Goal: Task Accomplishment & Management: Complete application form

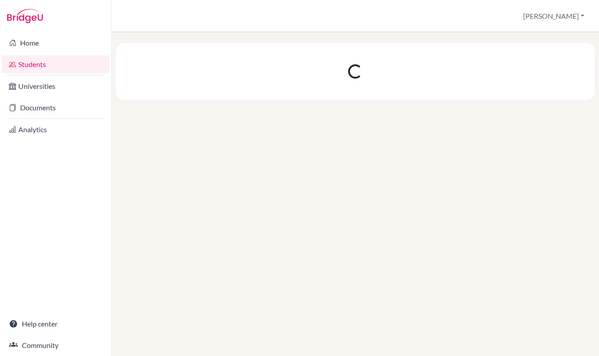
click at [42, 67] on link "Students" at bounding box center [56, 64] width 108 height 18
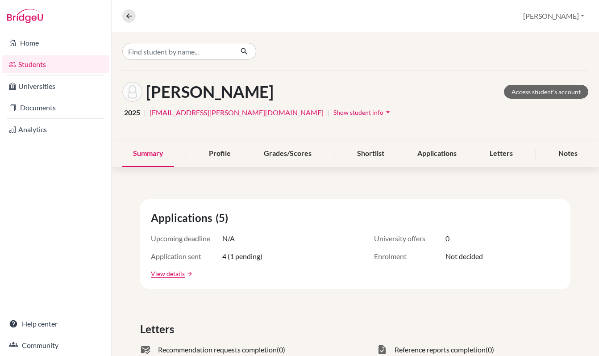
click at [35, 65] on link "Students" at bounding box center [56, 64] width 108 height 18
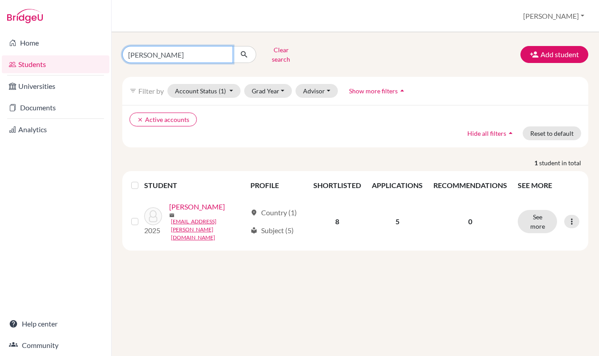
drag, startPoint x: 167, startPoint y: 52, endPoint x: 120, endPoint y: 51, distance: 46.9
click at [120, 51] on div "[PERSON_NAME] Clear search" at bounding box center [196, 54] width 160 height 23
click at [286, 51] on button "Clear search" at bounding box center [281, 54] width 50 height 23
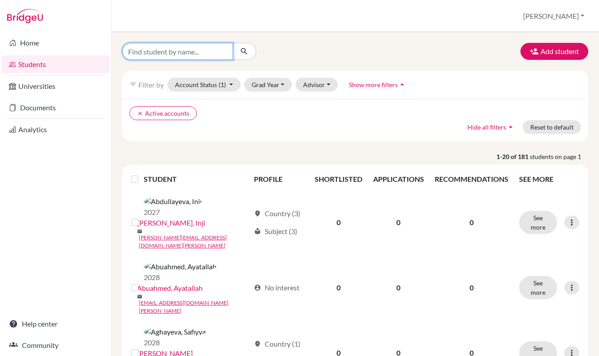
click at [185, 50] on input "Find student by name..." at bounding box center [177, 51] width 111 height 17
type input "Taker"
click button "submit" at bounding box center [245, 51] width 24 height 17
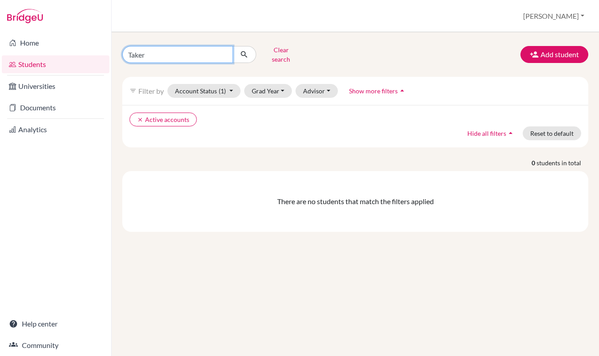
drag, startPoint x: 151, startPoint y: 50, endPoint x: 138, endPoint y: 50, distance: 12.9
click at [138, 50] on input "Taker" at bounding box center [177, 54] width 111 height 17
type input "Tak"
click button "submit" at bounding box center [245, 54] width 24 height 17
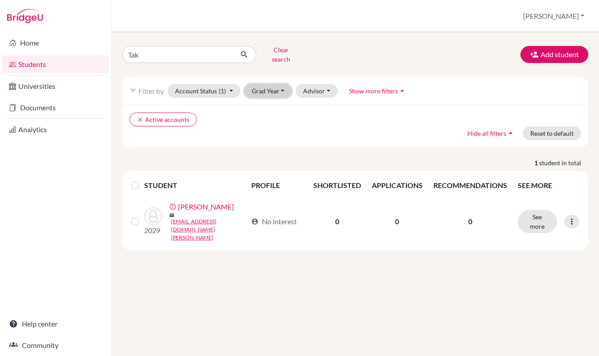
click at [267, 85] on button "Grad Year" at bounding box center [268, 91] width 48 height 14
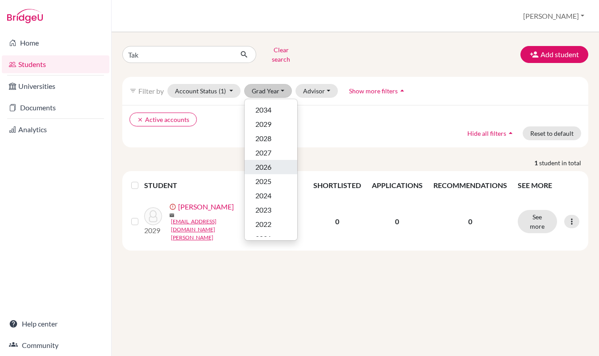
click at [278, 162] on div "2026" at bounding box center [270, 167] width 31 height 11
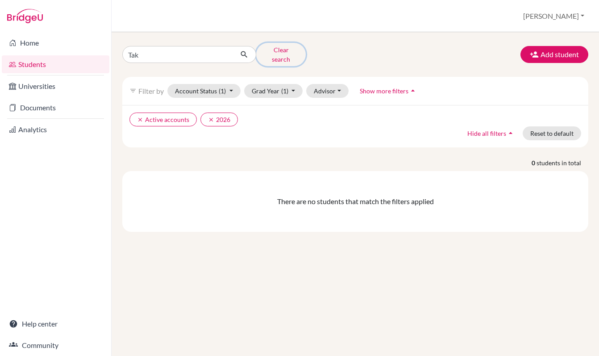
click at [279, 50] on button "Clear search" at bounding box center [281, 54] width 50 height 23
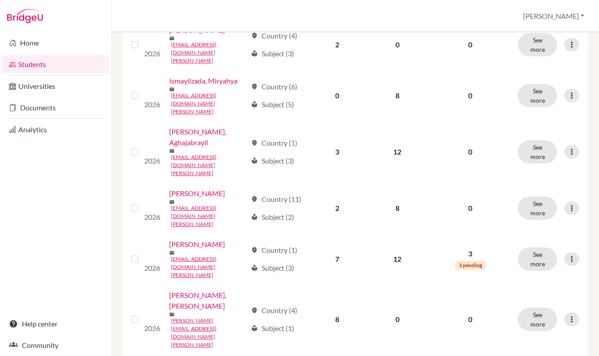
scroll to position [692, 0]
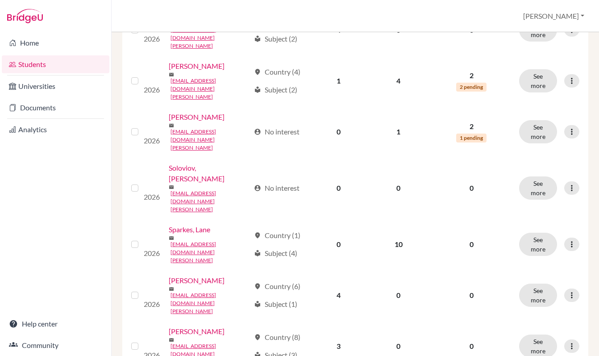
scroll to position [312, 0]
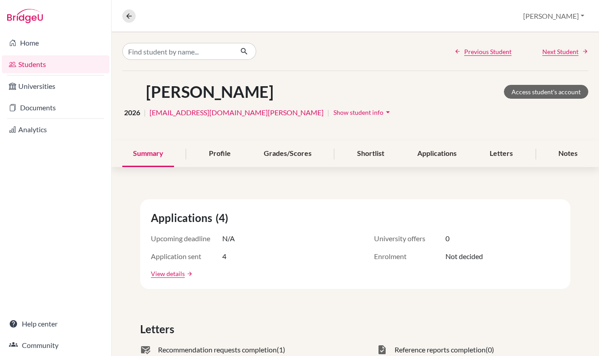
scroll to position [3, 0]
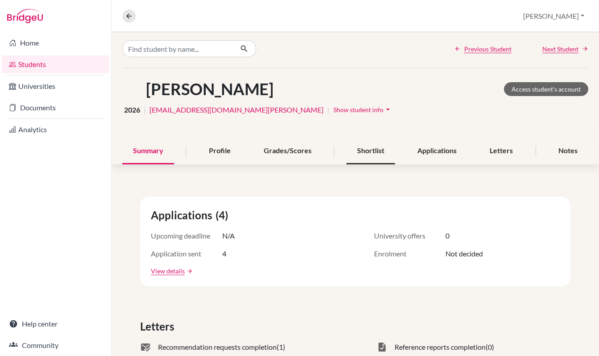
click at [377, 152] on div "Shortlist" at bounding box center [370, 151] width 49 height 26
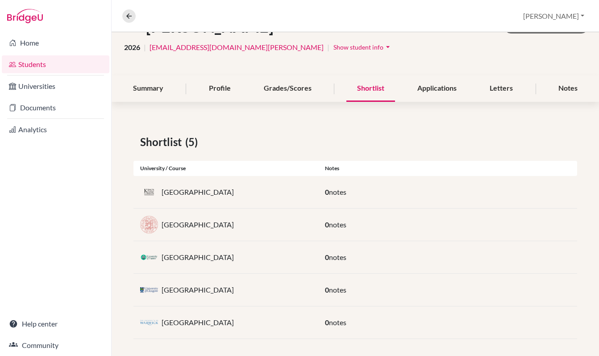
scroll to position [70, 0]
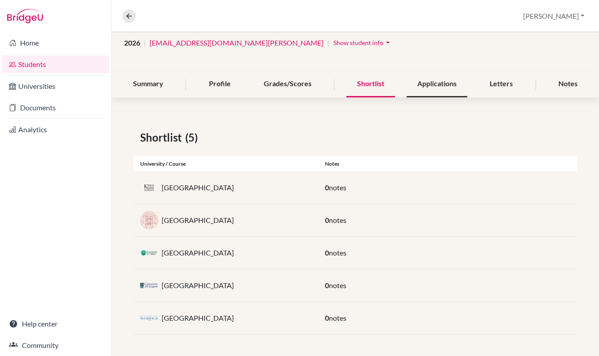
click at [441, 87] on div "Applications" at bounding box center [437, 84] width 61 height 26
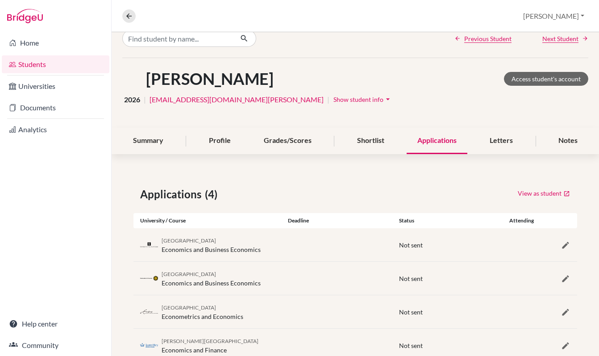
scroll to position [41, 0]
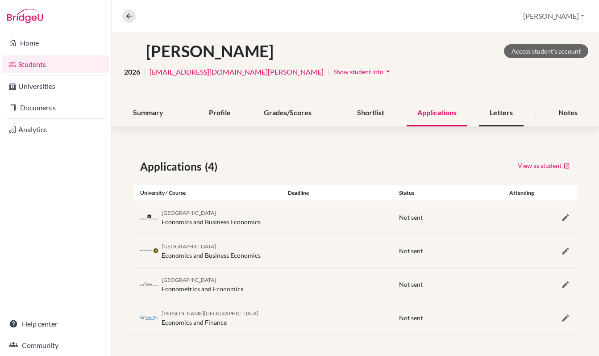
click at [509, 121] on div "Letters" at bounding box center [501, 113] width 45 height 26
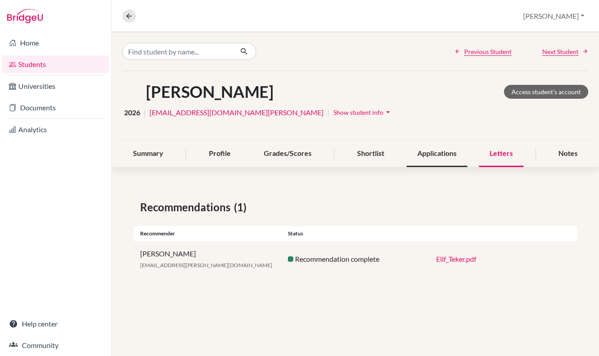
click at [436, 158] on div "Applications" at bounding box center [437, 154] width 61 height 26
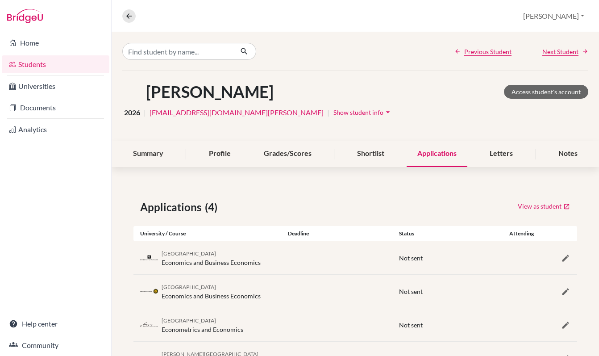
scroll to position [41, 0]
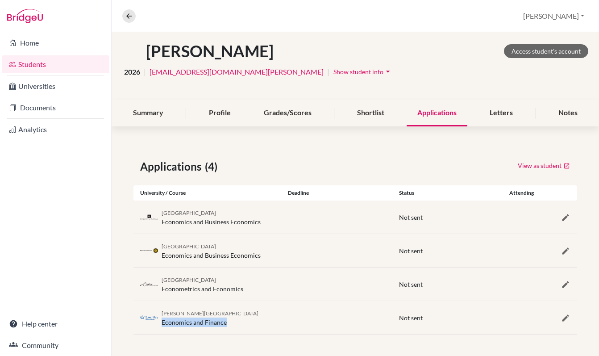
drag, startPoint x: 226, startPoint y: 322, endPoint x: 161, endPoint y: 324, distance: 65.2
click at [160, 324] on div "Queen Mary University of London Economics and Finance" at bounding box center [207, 317] width 148 height 19
copy div "Economics and Finance"
drag, startPoint x: 248, startPoint y: 291, endPoint x: 162, endPoint y: 289, distance: 86.6
click at [162, 289] on div "Erasmus University Rotterdam Econometrics and Economics" at bounding box center [207, 283] width 148 height 19
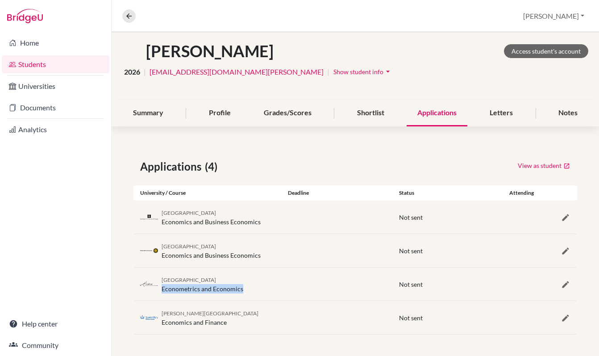
copy div "Econometrics and Economics"
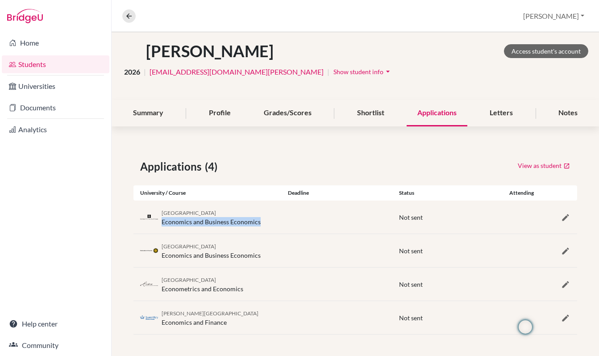
drag, startPoint x: 259, startPoint y: 221, endPoint x: 161, endPoint y: 220, distance: 97.7
click at [161, 220] on div "University of Amsterdam Economics and Business Economics" at bounding box center [207, 217] width 148 height 19
click at [274, 212] on div "University of Amsterdam Economics and Business Economics" at bounding box center [207, 217] width 148 height 19
drag, startPoint x: 261, startPoint y: 222, endPoint x: 165, endPoint y: 225, distance: 96.5
click at [164, 225] on div "University of Amsterdam Economics and Business Economics" at bounding box center [207, 217] width 148 height 19
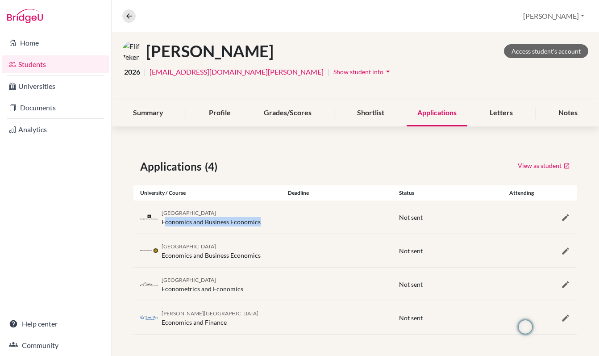
copy div "conomics and Business Economics"
click at [42, 62] on link "Students" at bounding box center [56, 64] width 108 height 18
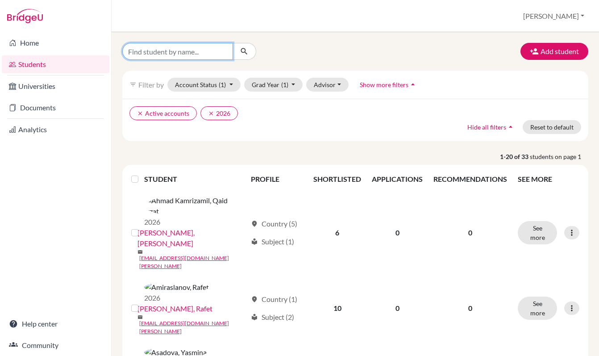
click at [172, 49] on input "Find student by name..." at bounding box center [177, 51] width 111 height 17
paste input "Mirza Efe Yilmaz"
type input "Mirza Efe Yilmaz"
click at [243, 54] on icon "submit" at bounding box center [244, 51] width 9 height 9
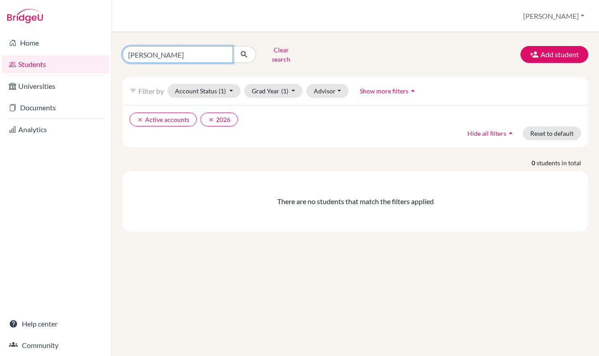
drag, startPoint x: 182, startPoint y: 49, endPoint x: 146, endPoint y: 51, distance: 35.3
click at [146, 51] on input "Mirza Efe Yilmaz" at bounding box center [177, 54] width 111 height 17
type input "Mirza"
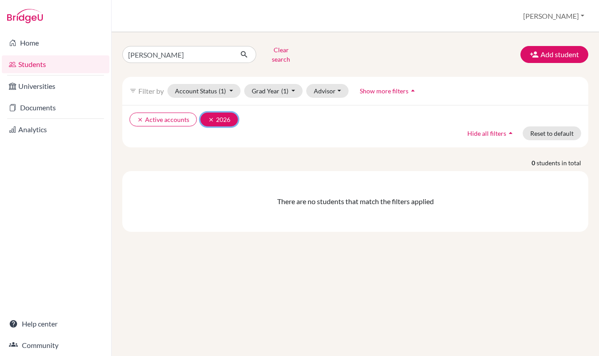
click at [209, 116] on icon "clear" at bounding box center [211, 119] width 6 height 6
click at [279, 54] on button "Clear search" at bounding box center [281, 54] width 50 height 23
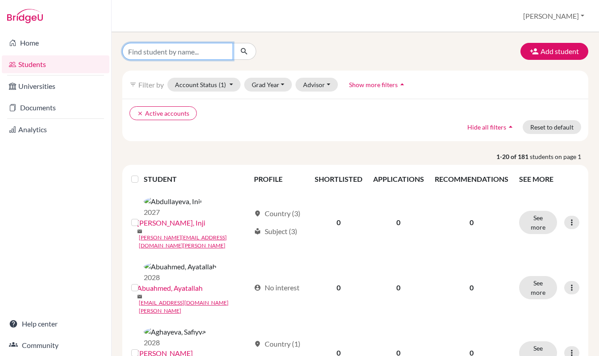
click at [183, 54] on input "Find student by name..." at bounding box center [177, 51] width 111 height 17
paste input "[PERSON_NAME]"
type input "[PERSON_NAME]"
click at [245, 50] on icon "submit" at bounding box center [244, 51] width 9 height 9
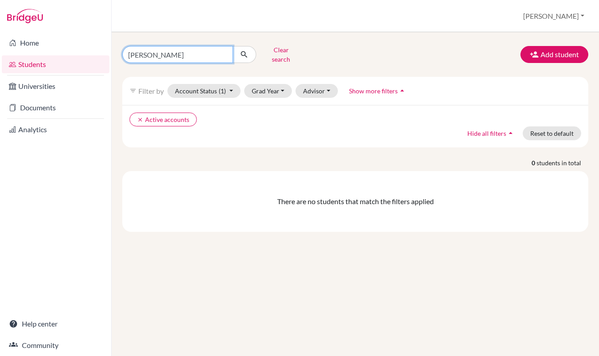
drag, startPoint x: 188, startPoint y: 54, endPoint x: 122, endPoint y: 51, distance: 66.1
click at [122, 51] on div "Mirza Efe Yilmaz Clear search" at bounding box center [196, 54] width 160 height 23
click at [187, 52] on input "[PERSON_NAME]" at bounding box center [177, 54] width 111 height 17
drag, startPoint x: 187, startPoint y: 52, endPoint x: 117, endPoint y: 53, distance: 70.5
click at [117, 53] on div "Mirza Efe Yilmaz Clear search" at bounding box center [196, 54] width 160 height 23
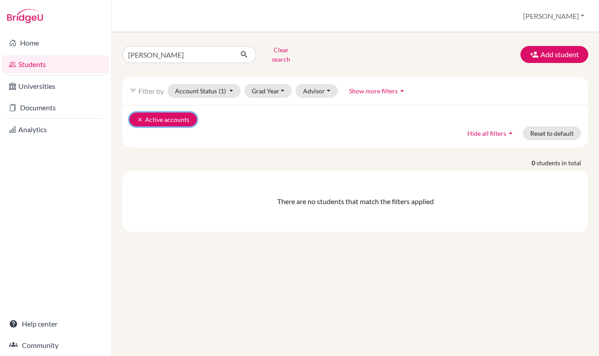
click at [138, 116] on icon "clear" at bounding box center [140, 119] width 6 height 6
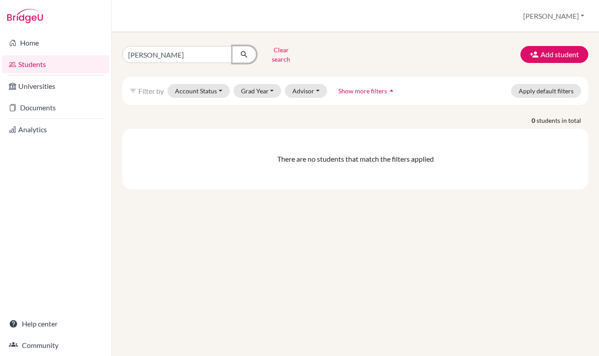
click at [245, 52] on icon "submit" at bounding box center [244, 54] width 9 height 9
click at [55, 47] on link "Home" at bounding box center [56, 43] width 108 height 18
drag, startPoint x: 160, startPoint y: 51, endPoint x: 124, endPoint y: 51, distance: 35.7
click at [124, 51] on input "[PERSON_NAME]" at bounding box center [177, 54] width 111 height 17
type input "Yilmaz"
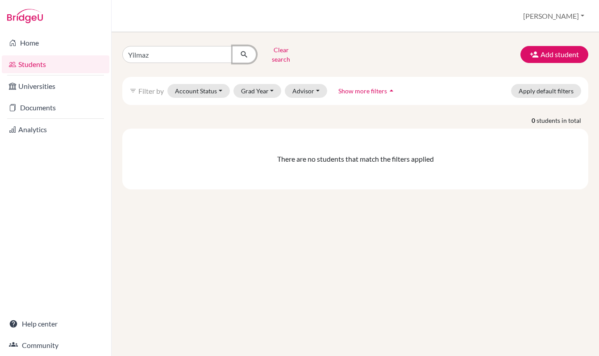
click at [243, 56] on button "submit" at bounding box center [245, 54] width 24 height 17
click at [62, 40] on link "Home" at bounding box center [56, 43] width 108 height 18
click at [263, 84] on button "Grad Year" at bounding box center [257, 91] width 48 height 14
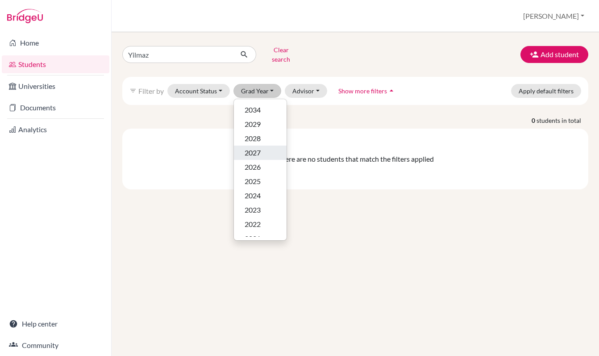
click at [252, 147] on span "2027" at bounding box center [253, 152] width 16 height 11
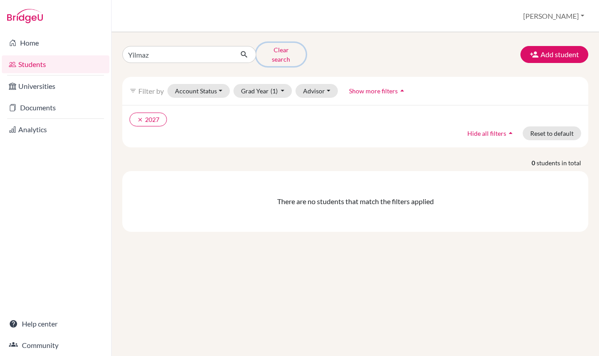
click at [274, 51] on button "Clear search" at bounding box center [281, 54] width 50 height 23
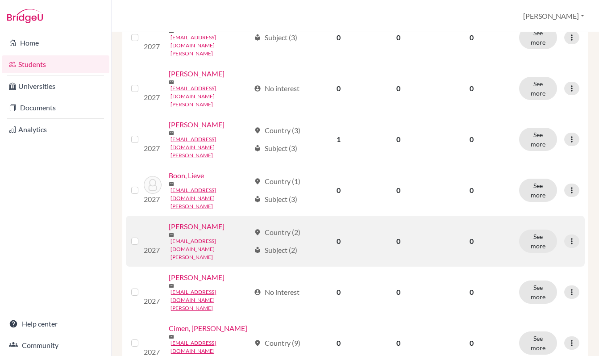
scroll to position [679, 0]
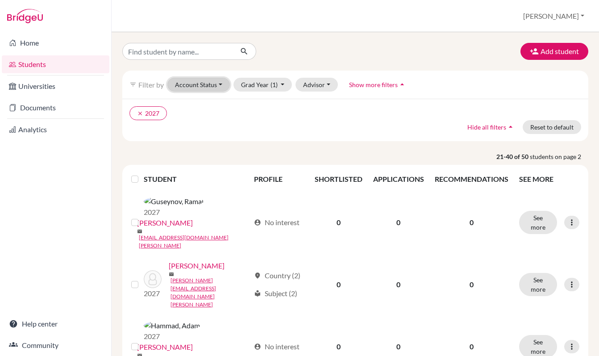
click at [218, 85] on button "Account Status" at bounding box center [198, 85] width 62 height 14
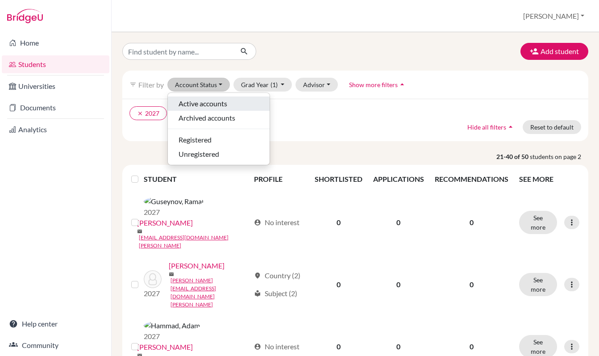
click at [212, 106] on span "Active accounts" at bounding box center [203, 103] width 49 height 11
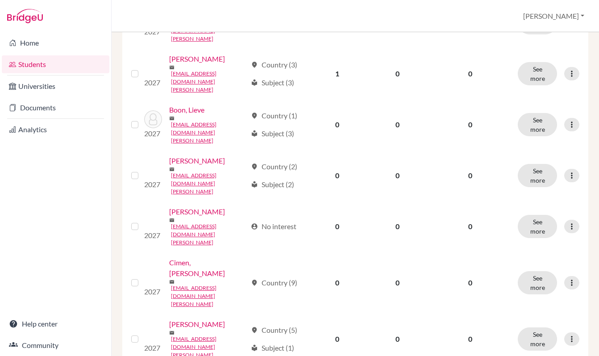
scroll to position [679, 0]
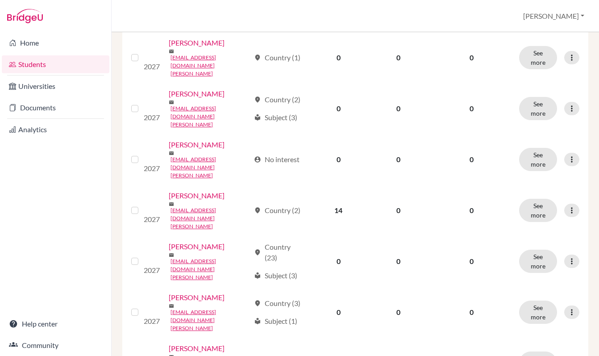
scroll to position [690, 0]
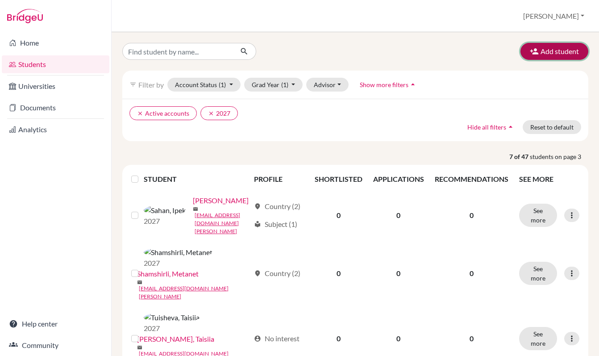
click at [549, 51] on button "Add student" at bounding box center [554, 51] width 68 height 17
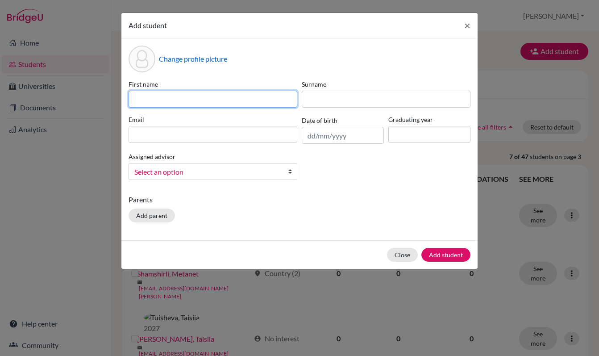
click at [178, 102] on input at bounding box center [213, 99] width 169 height 17
paste input "[PERSON_NAME]"
drag, startPoint x: 167, startPoint y: 99, endPoint x: 191, endPoint y: 100, distance: 23.7
click at [191, 100] on input "[PERSON_NAME]" at bounding box center [213, 99] width 169 height 17
type input "[PERSON_NAME]"
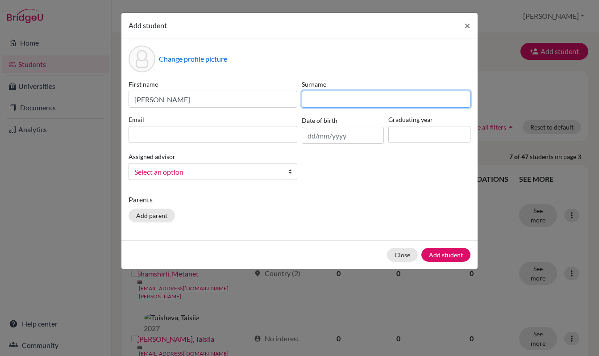
click at [354, 100] on input at bounding box center [386, 99] width 169 height 17
paste input "Yilmaz"
type input "Yilmaz"
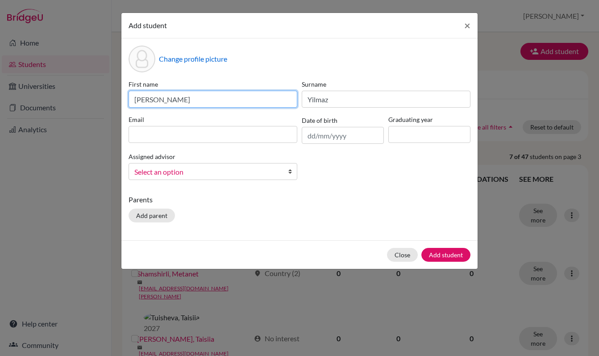
drag, startPoint x: 191, startPoint y: 100, endPoint x: 154, endPoint y: 100, distance: 37.0
click at [154, 100] on input "[PERSON_NAME]" at bounding box center [213, 99] width 169 height 17
type input "[PERSON_NAME]"
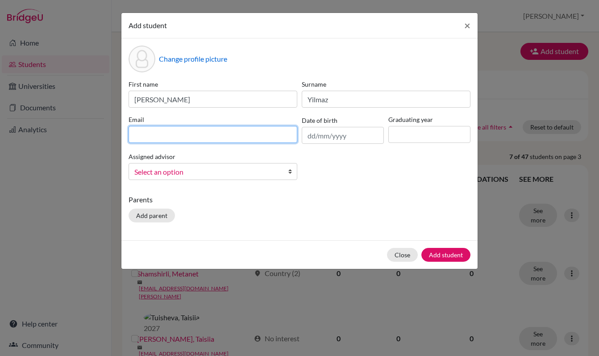
click at [159, 137] on input at bounding box center [213, 134] width 169 height 17
paste input "[EMAIL_ADDRESS][DOMAIN_NAME][PERSON_NAME]"
type input "[EMAIL_ADDRESS][DOMAIN_NAME][PERSON_NAME]"
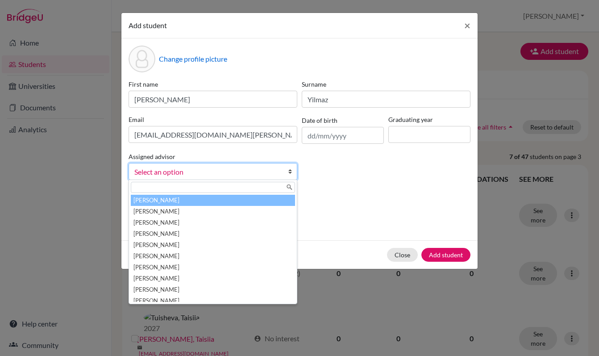
click at [208, 171] on span "Select an option" at bounding box center [206, 172] width 145 height 12
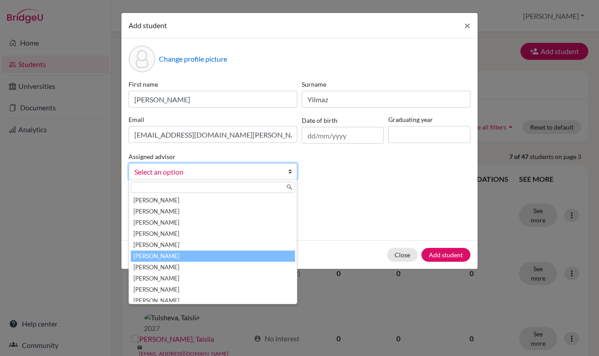
click at [204, 256] on li "[PERSON_NAME]" at bounding box center [213, 255] width 164 height 11
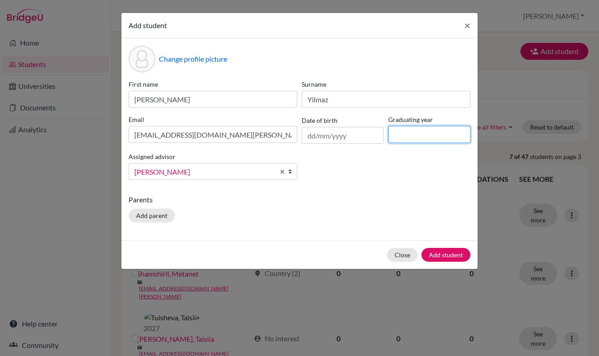
click at [408, 132] on input at bounding box center [429, 134] width 82 height 17
type input "2027"
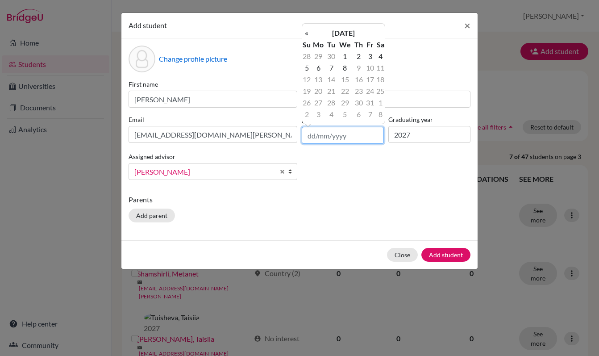
click at [355, 137] on input "text" at bounding box center [343, 135] width 82 height 17
click at [468, 26] on span "×" at bounding box center [467, 25] width 6 height 13
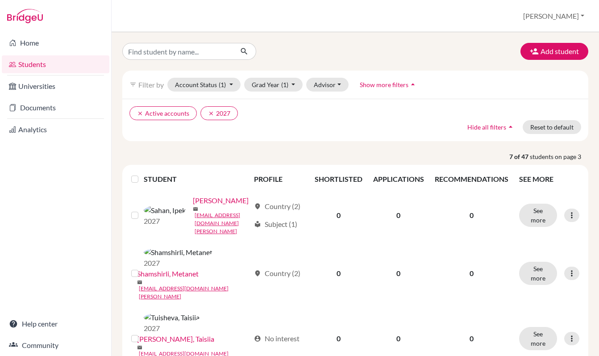
click at [32, 64] on link "Students" at bounding box center [56, 64] width 108 height 18
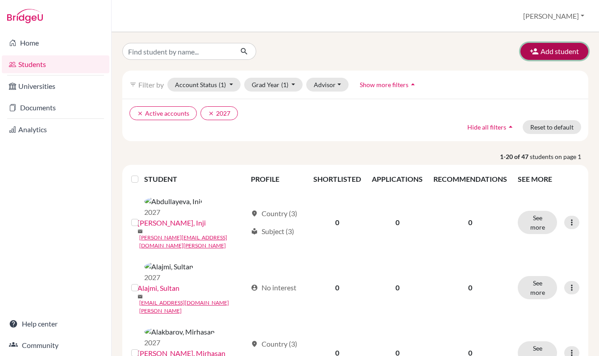
click at [551, 48] on button "Add student" at bounding box center [554, 51] width 68 height 17
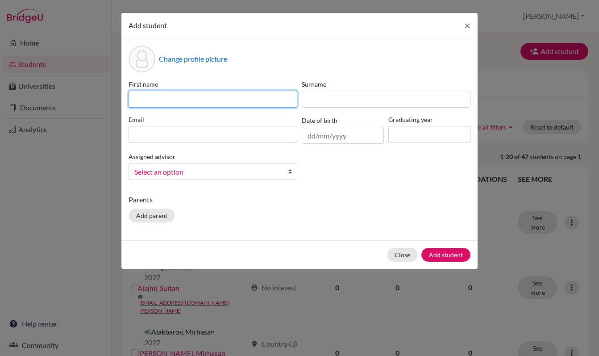
click at [161, 99] on input at bounding box center [213, 99] width 169 height 17
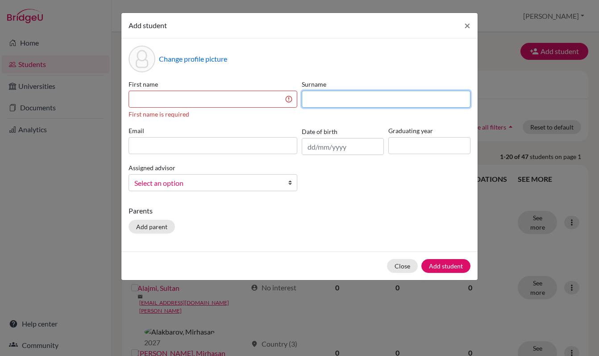
click at [323, 98] on input at bounding box center [386, 99] width 169 height 17
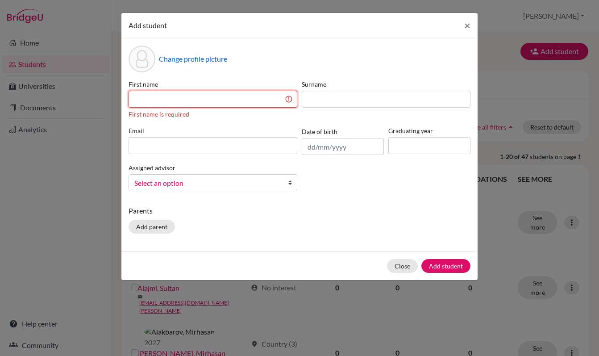
click at [256, 97] on input at bounding box center [213, 99] width 169 height 17
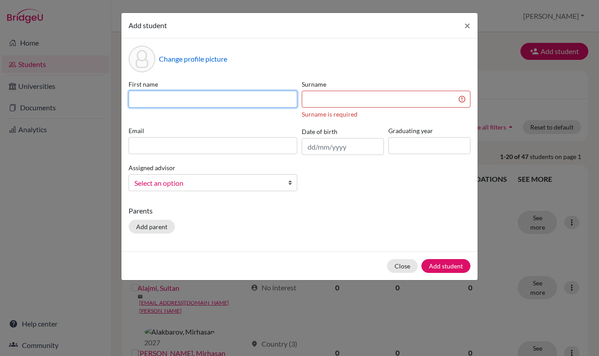
paste input "[PERSON_NAME]"
drag, startPoint x: 200, startPoint y: 101, endPoint x: 167, endPoint y: 99, distance: 33.5
click at [167, 99] on input "[PERSON_NAME]" at bounding box center [213, 99] width 169 height 17
type input "[PERSON_NAME]"
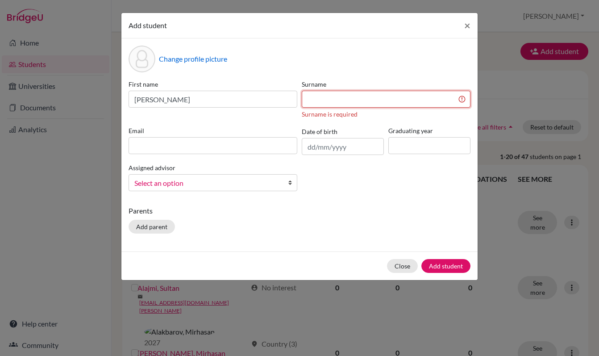
click at [314, 101] on input at bounding box center [386, 99] width 169 height 17
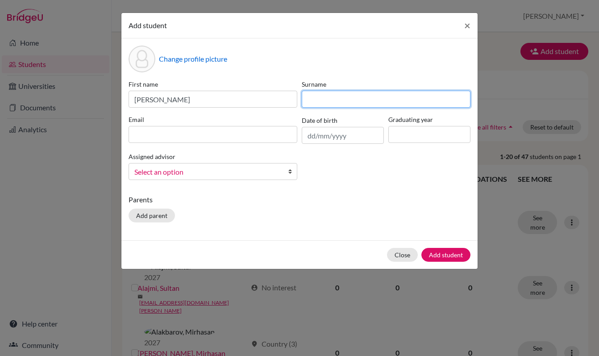
paste input "Yilmaz"
type input "Yilmaz"
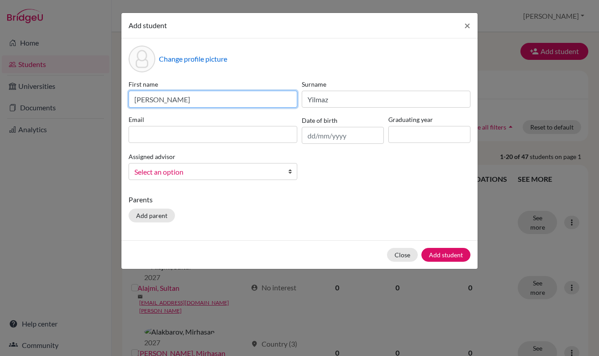
drag, startPoint x: 196, startPoint y: 99, endPoint x: 154, endPoint y: 98, distance: 42.4
click at [154, 98] on input "[PERSON_NAME]" at bounding box center [213, 99] width 169 height 17
type input "[PERSON_NAME]"
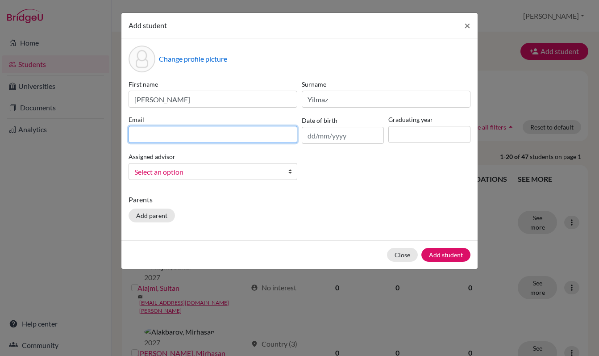
click at [149, 136] on input at bounding box center [213, 134] width 169 height 17
paste input "[EMAIL_ADDRESS][DOMAIN_NAME][PERSON_NAME]"
type input "[EMAIL_ADDRESS][DOMAIN_NAME][PERSON_NAME]"
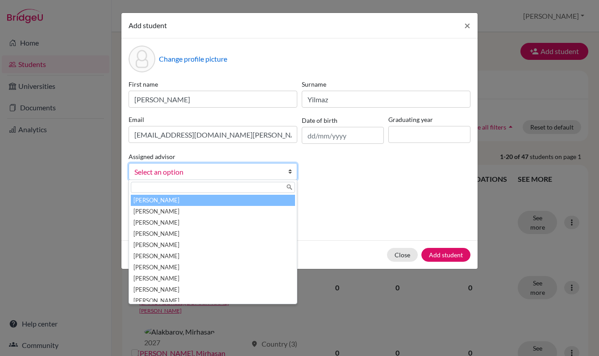
click at [212, 173] on span "Select an option" at bounding box center [206, 172] width 145 height 12
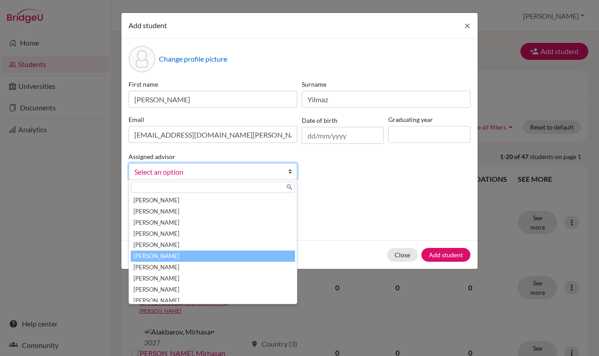
click at [204, 252] on li "[PERSON_NAME]" at bounding box center [213, 255] width 164 height 11
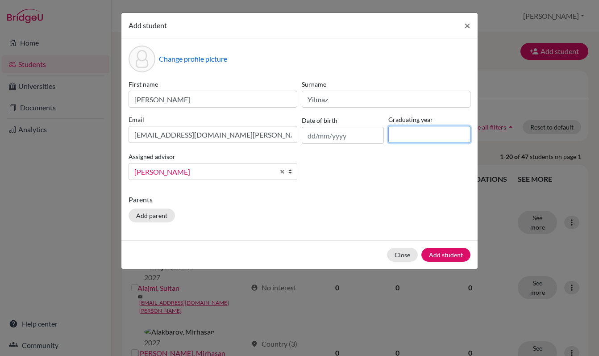
click at [413, 133] on input at bounding box center [429, 134] width 82 height 17
type input "2027"
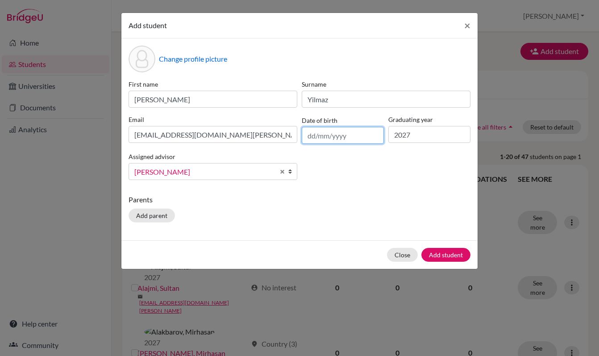
click at [353, 137] on input "text" at bounding box center [343, 135] width 82 height 17
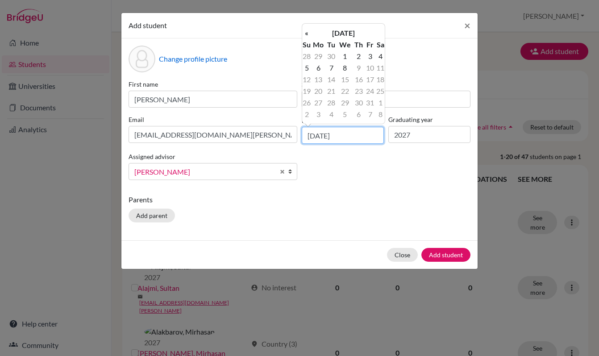
drag, startPoint x: 340, startPoint y: 134, endPoint x: 347, endPoint y: 135, distance: 7.2
click at [347, 135] on input "[DATE]" at bounding box center [343, 135] width 82 height 17
type input "[DATE]"
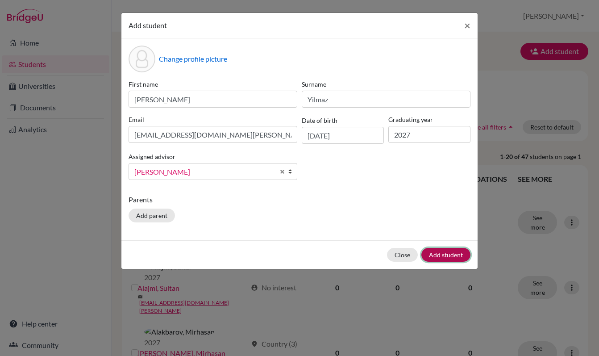
click at [448, 257] on button "Add student" at bounding box center [445, 255] width 49 height 14
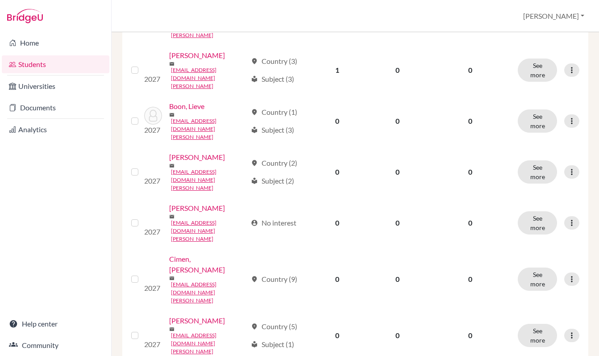
scroll to position [711, 0]
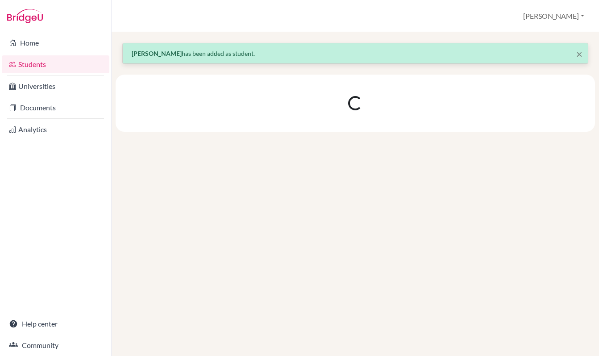
scroll to position [0, 0]
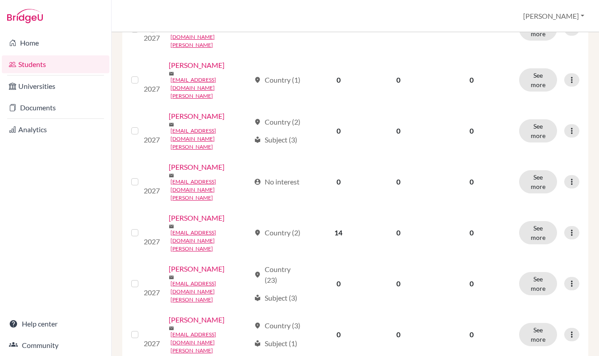
scroll to position [722, 0]
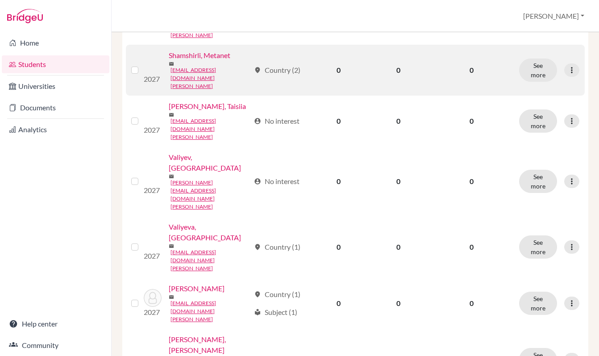
scroll to position [240, 0]
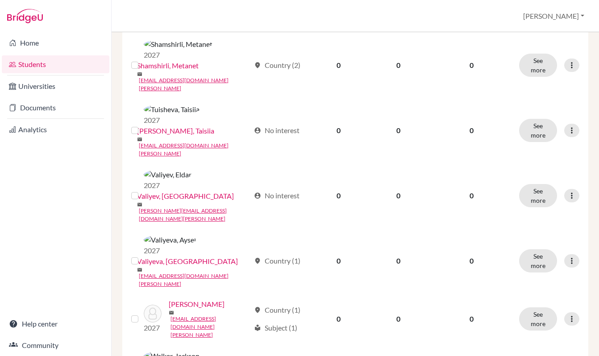
click at [536, 326] on button "Resend invite email" at bounding box center [538, 323] width 81 height 14
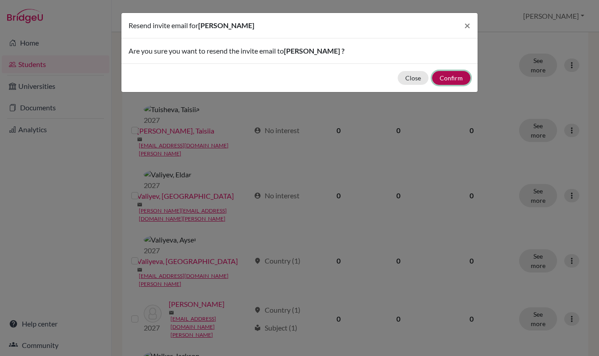
click at [454, 79] on button "Confirm" at bounding box center [451, 78] width 38 height 14
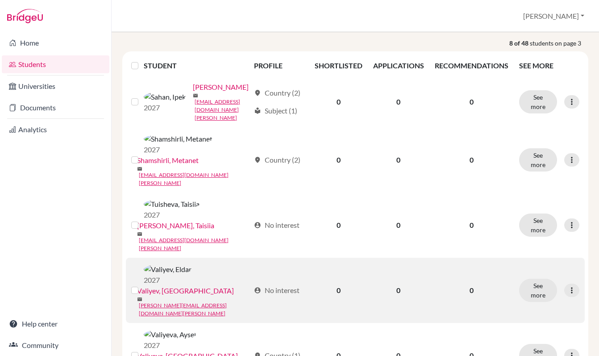
scroll to position [0, 0]
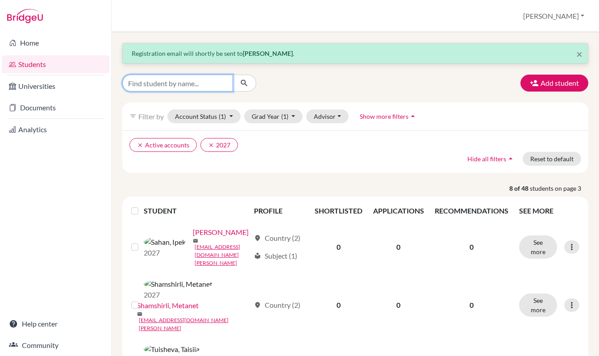
drag, startPoint x: 208, startPoint y: 83, endPoint x: 145, endPoint y: 84, distance: 62.9
click at [145, 84] on input "Find student by name..." at bounding box center [177, 83] width 111 height 17
drag, startPoint x: 167, startPoint y: 84, endPoint x: 133, endPoint y: 79, distance: 34.2
click at [133, 79] on input "Bridge U" at bounding box center [177, 83] width 111 height 17
click at [166, 83] on input "ridge UB" at bounding box center [177, 83] width 111 height 17
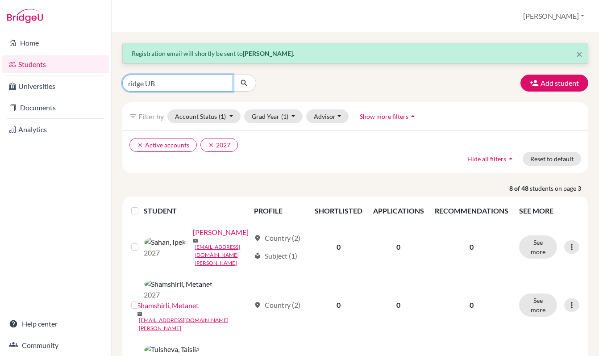
drag, startPoint x: 166, startPoint y: 83, endPoint x: 124, endPoint y: 82, distance: 42.0
click at [124, 82] on input "ridge UB" at bounding box center [177, 83] width 111 height 17
type input "[PERSON_NAME]"
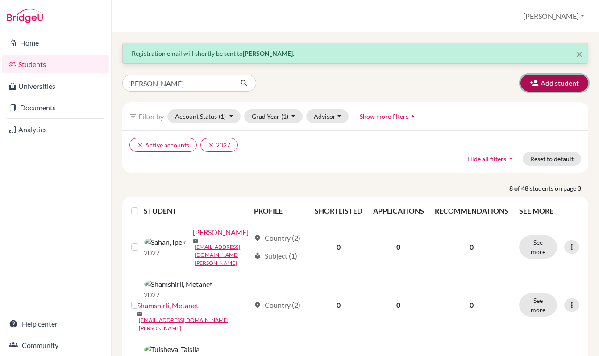
click at [569, 83] on button "Add student" at bounding box center [554, 83] width 68 height 17
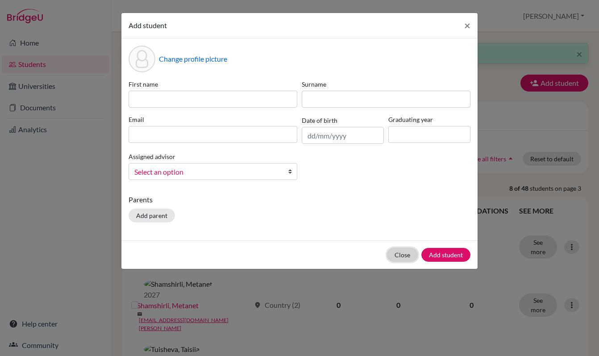
click at [399, 254] on button "Close" at bounding box center [402, 255] width 31 height 14
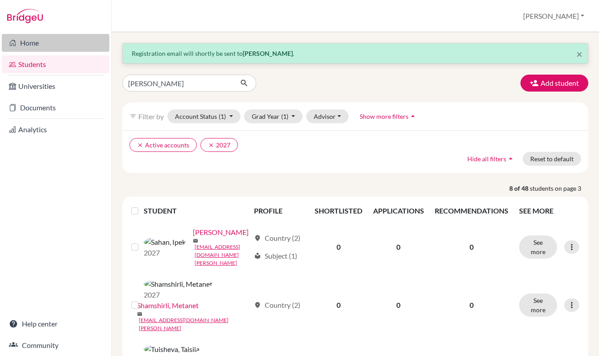
click at [22, 46] on link "Home" at bounding box center [56, 43] width 108 height 18
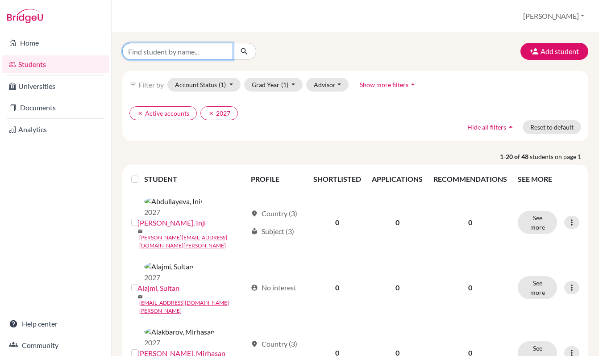
click at [208, 52] on input "Find student by name..." at bounding box center [177, 51] width 111 height 17
type input "[PERSON_NAME]"
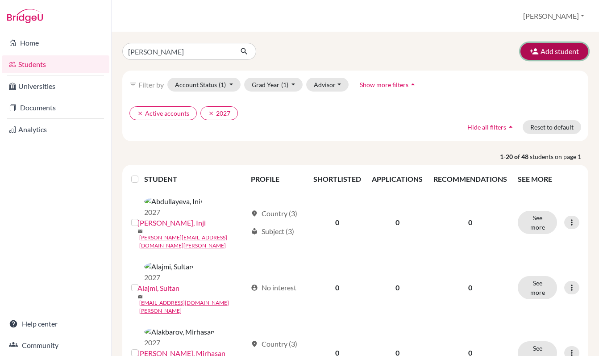
click at [561, 50] on button "Add student" at bounding box center [554, 51] width 68 height 17
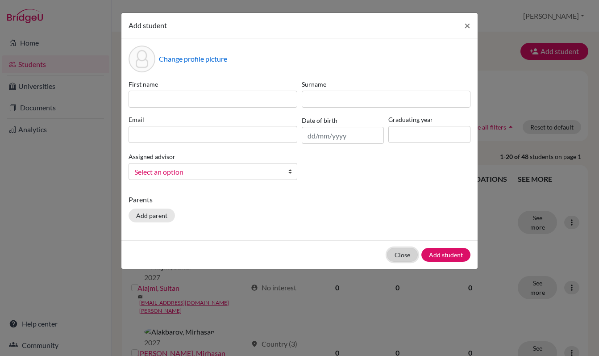
click at [406, 255] on button "Close" at bounding box center [402, 255] width 31 height 14
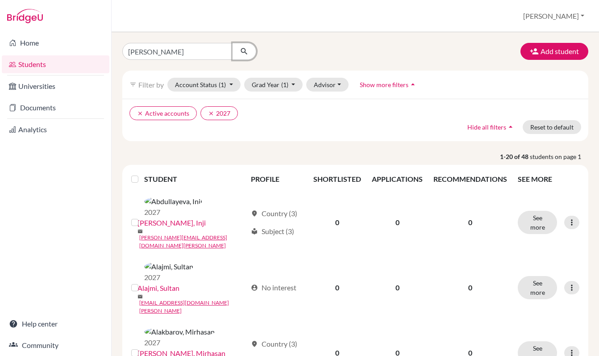
click at [247, 54] on icon "submit" at bounding box center [244, 51] width 9 height 9
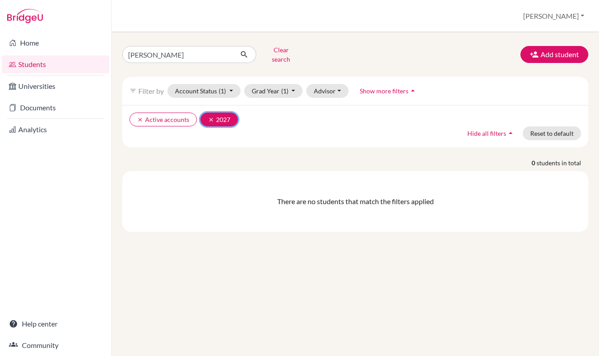
click at [208, 116] on icon "clear" at bounding box center [211, 119] width 6 height 6
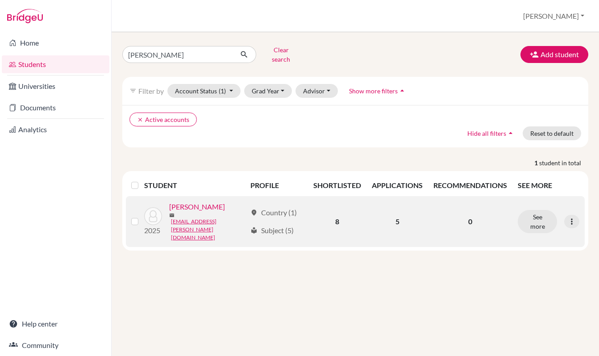
click at [190, 205] on link "Potter, Harry" at bounding box center [197, 206] width 56 height 11
